Goal: Task Accomplishment & Management: Use online tool/utility

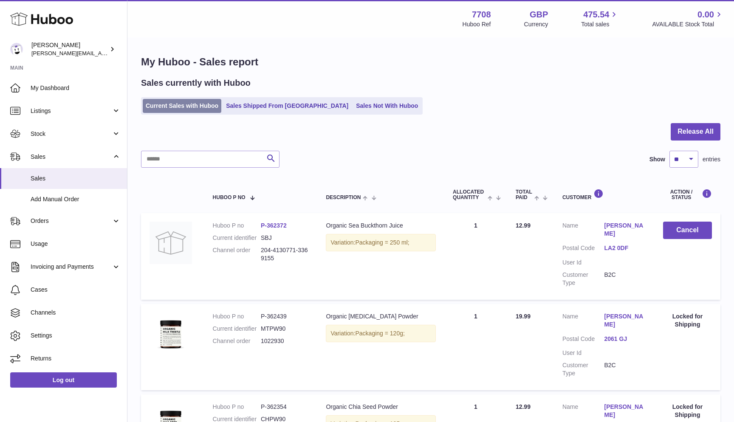
click at [153, 105] on link "Current Sales with Huboo" at bounding box center [182, 106] width 79 height 14
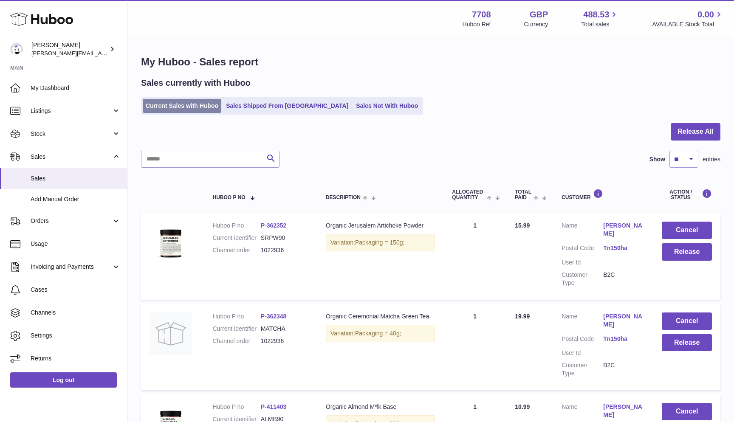
click at [171, 106] on link "Current Sales with Huboo" at bounding box center [182, 106] width 79 height 14
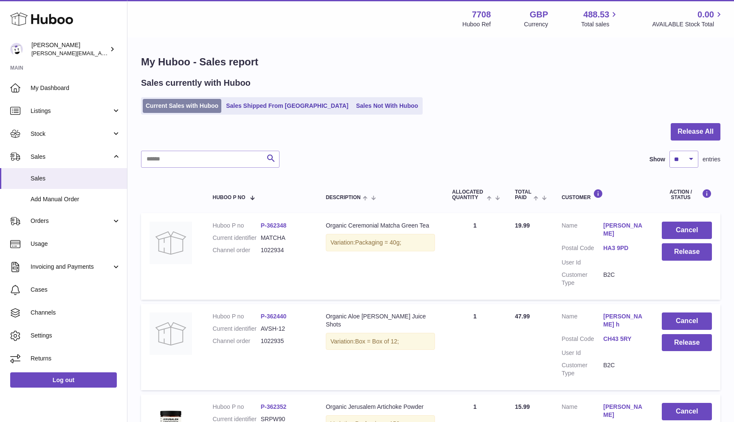
click at [157, 100] on link "Current Sales with Huboo" at bounding box center [182, 106] width 79 height 14
click at [689, 126] on button "Release All" at bounding box center [696, 131] width 50 height 17
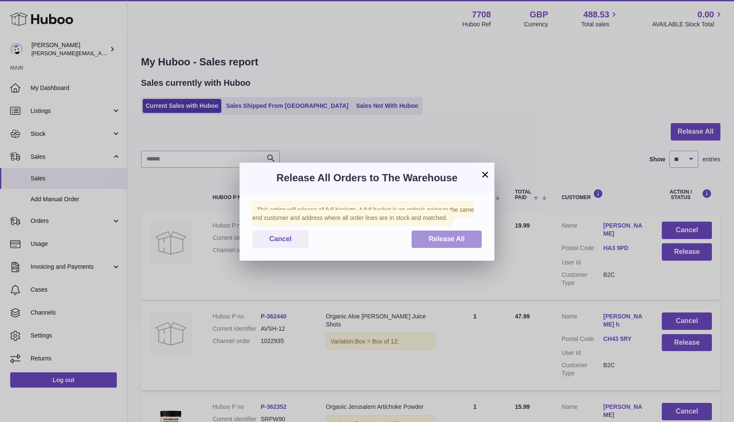
click at [460, 232] on button "Release All" at bounding box center [447, 239] width 70 height 17
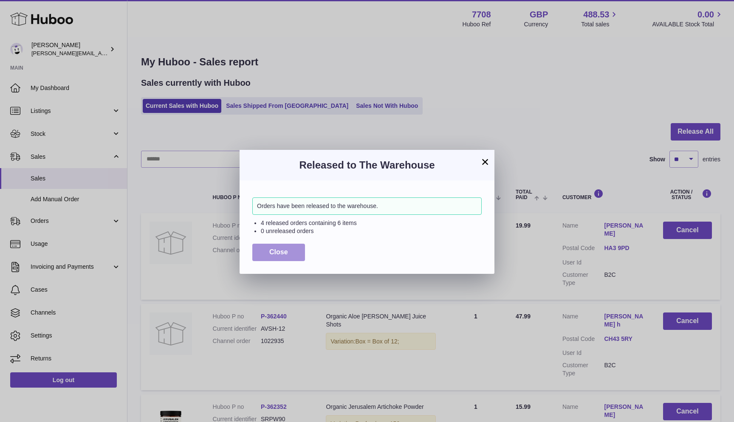
click at [266, 245] on button "Close" at bounding box center [278, 252] width 53 height 17
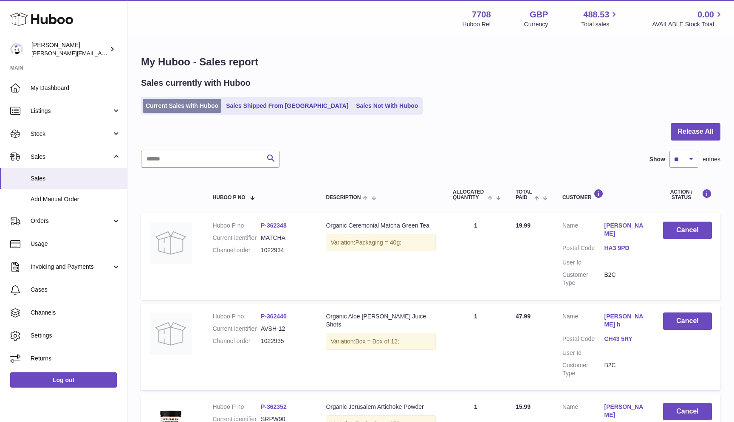
click at [197, 105] on link "Current Sales with Huboo" at bounding box center [182, 106] width 79 height 14
